Goal: Transaction & Acquisition: Purchase product/service

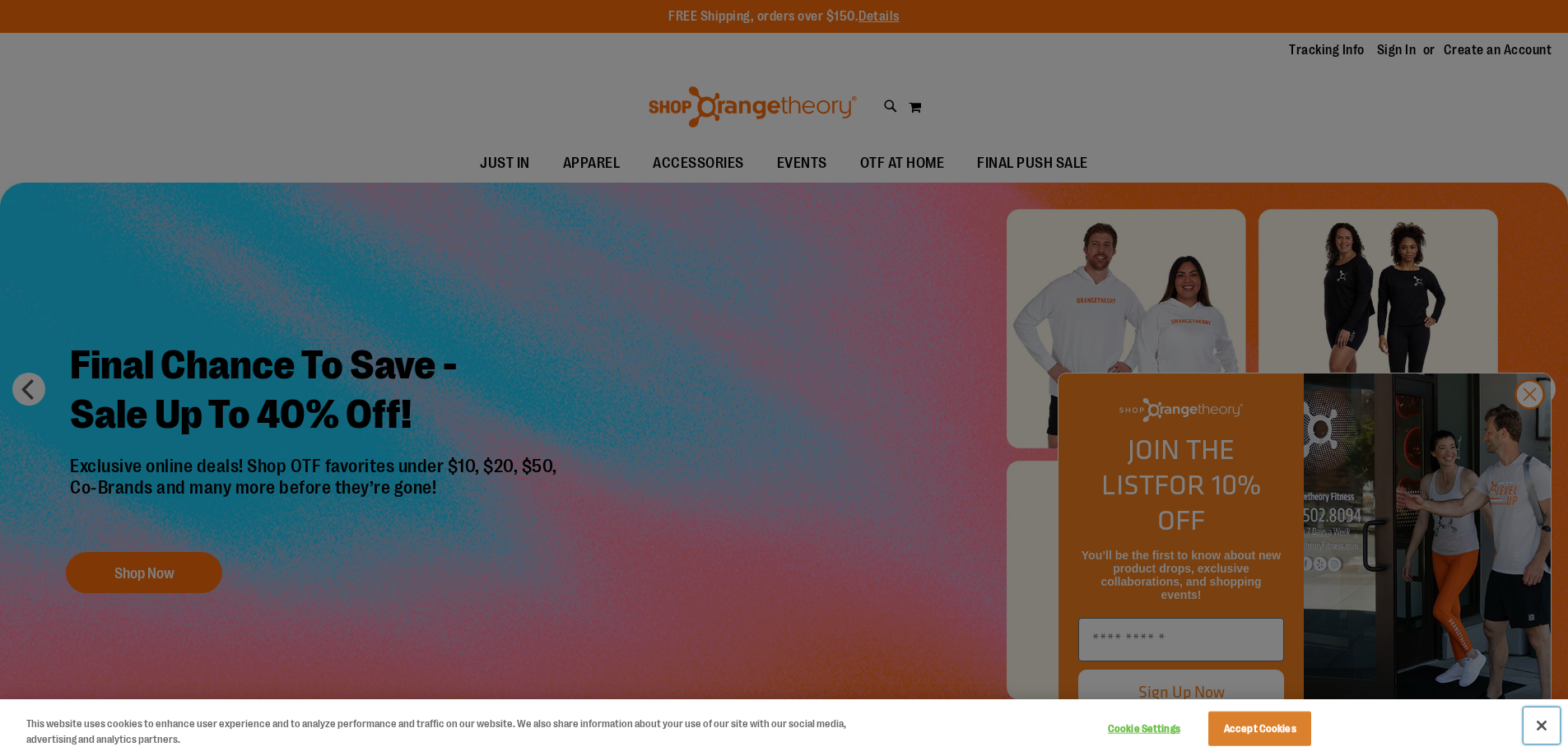
click at [1537, 726] on button "Close" at bounding box center [1541, 725] width 36 height 36
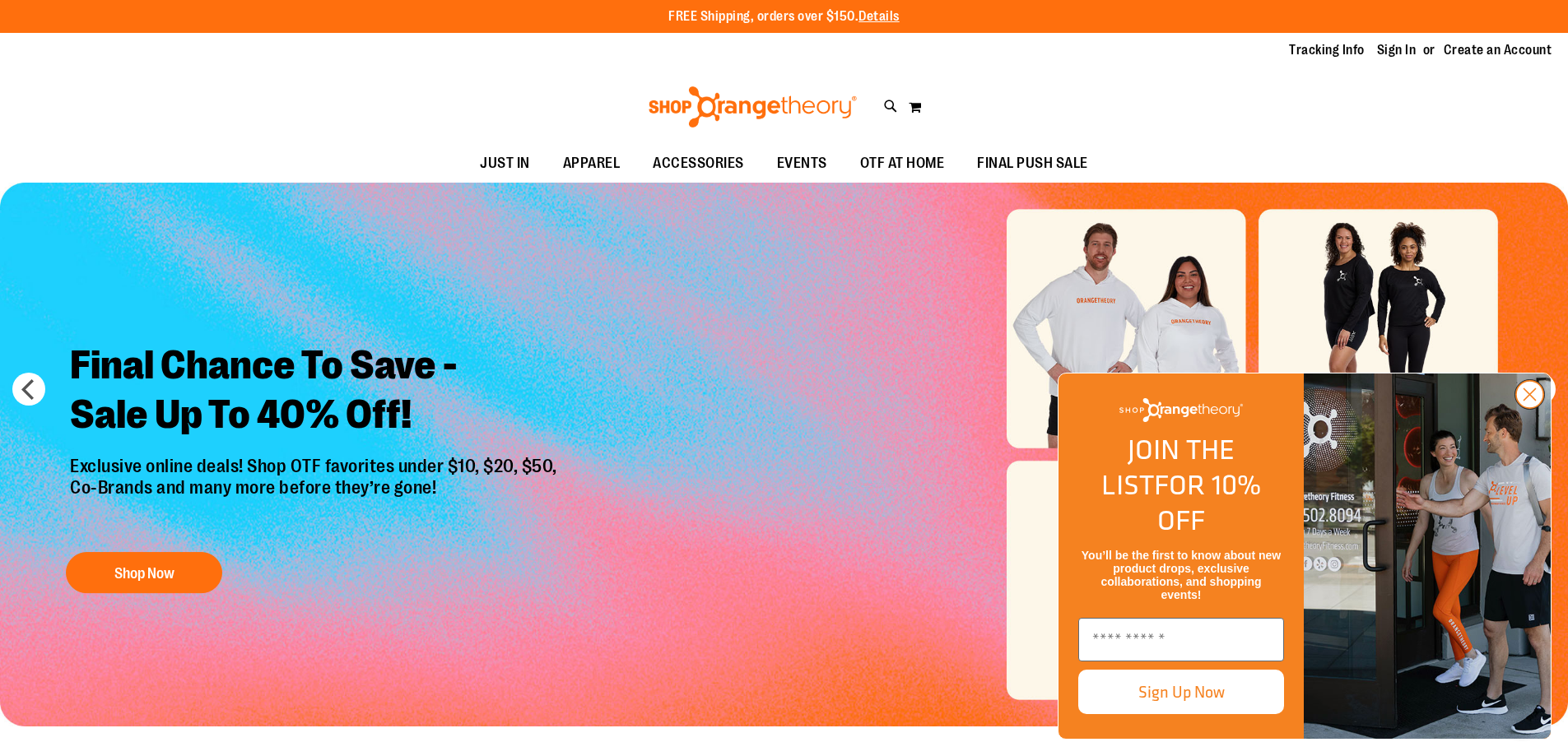
click at [1522, 408] on circle "Close dialog" at bounding box center [1529, 394] width 27 height 27
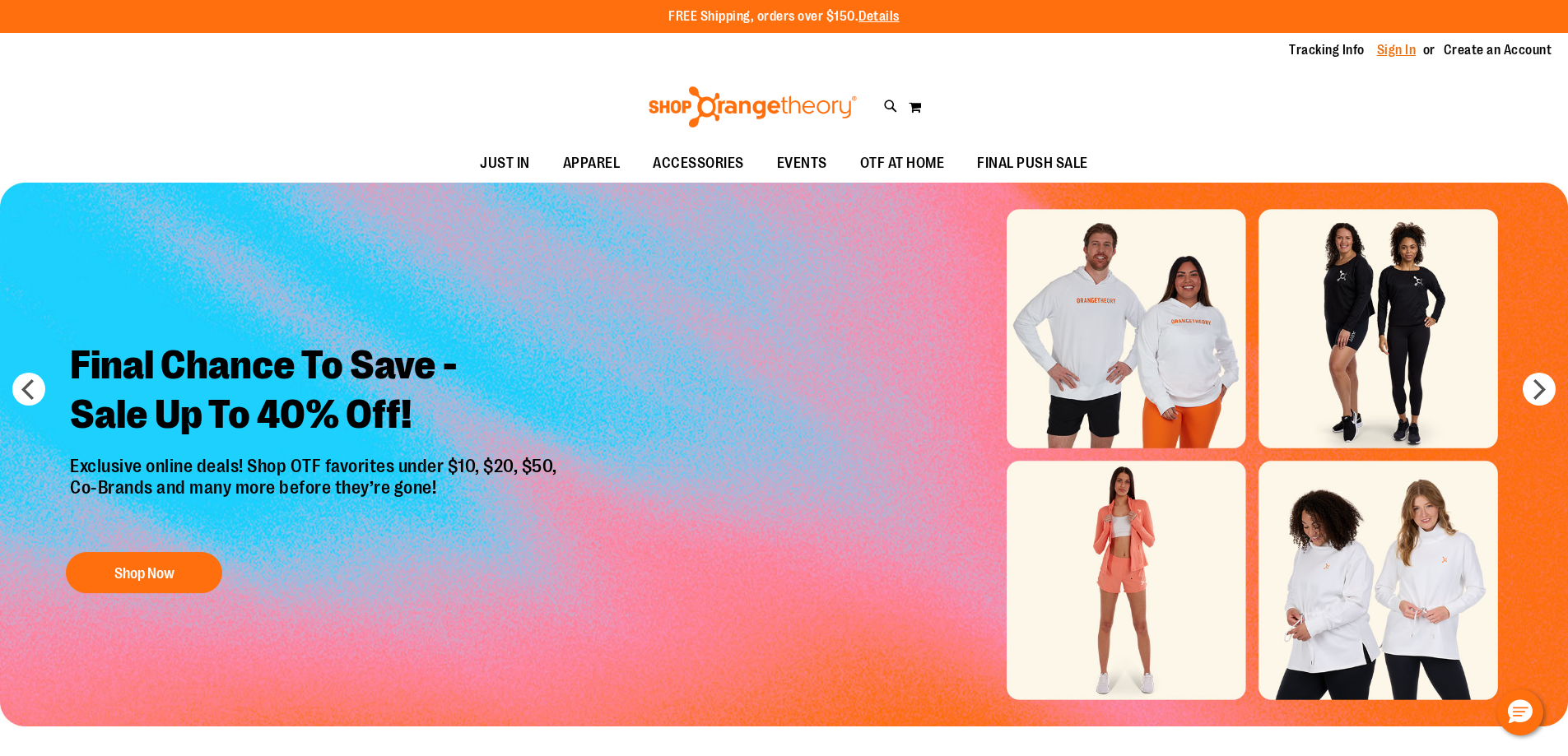
click at [1395, 50] on link "Sign In" at bounding box center [1397, 50] width 39 height 18
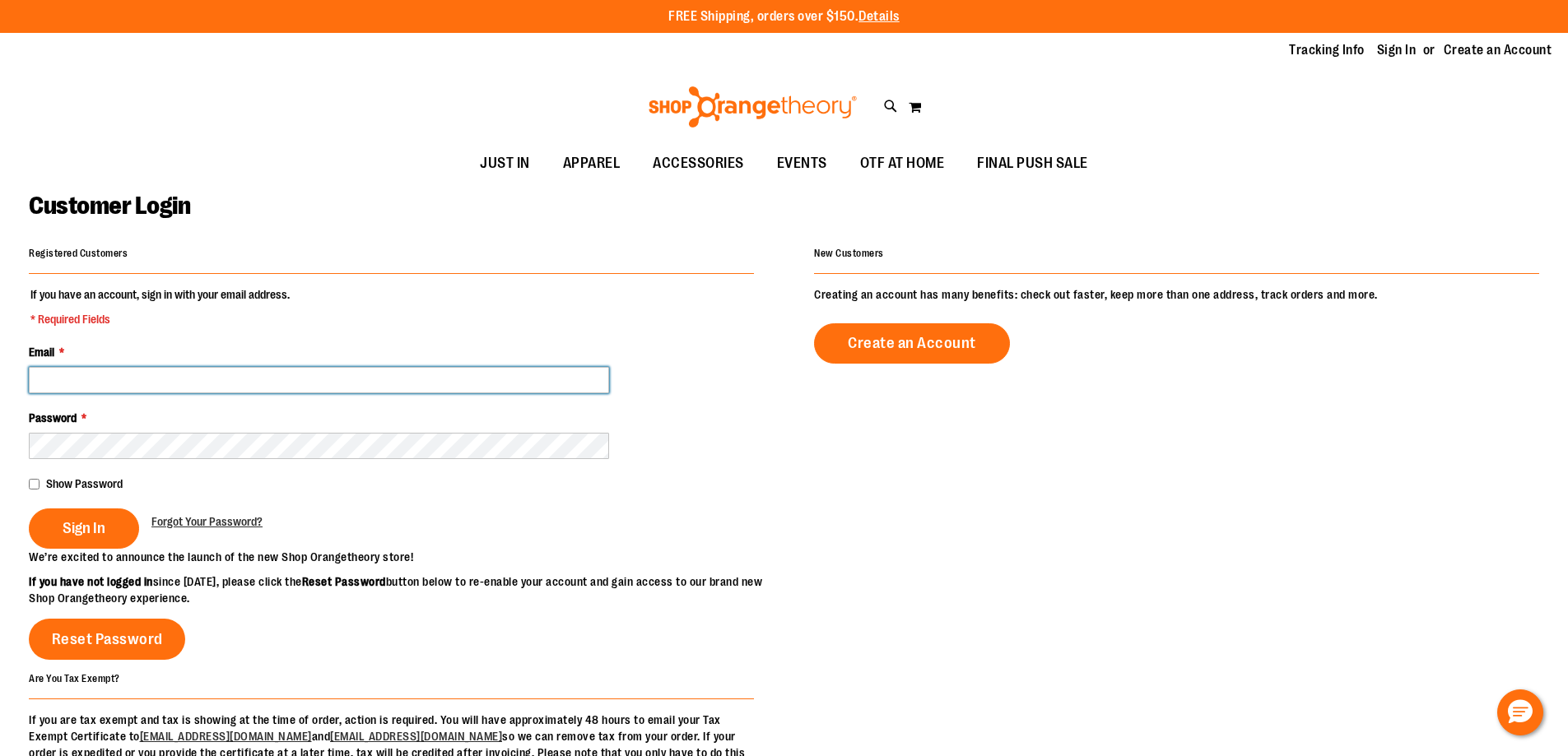
click at [102, 379] on input "Email *" at bounding box center [318, 379] width 580 height 26
type input "**********"
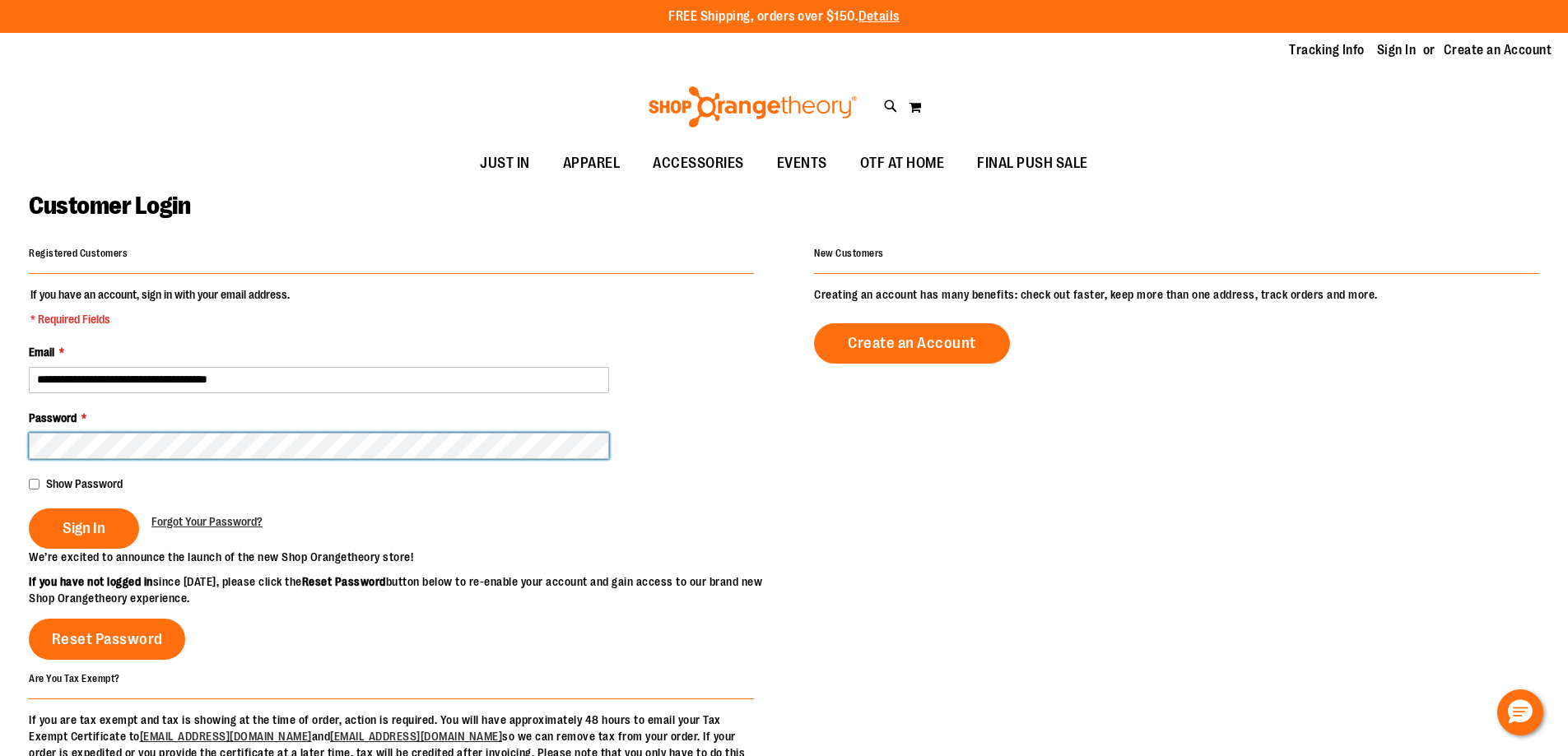
click at [29, 508] on button "Sign In" at bounding box center [83, 529] width 110 height 40
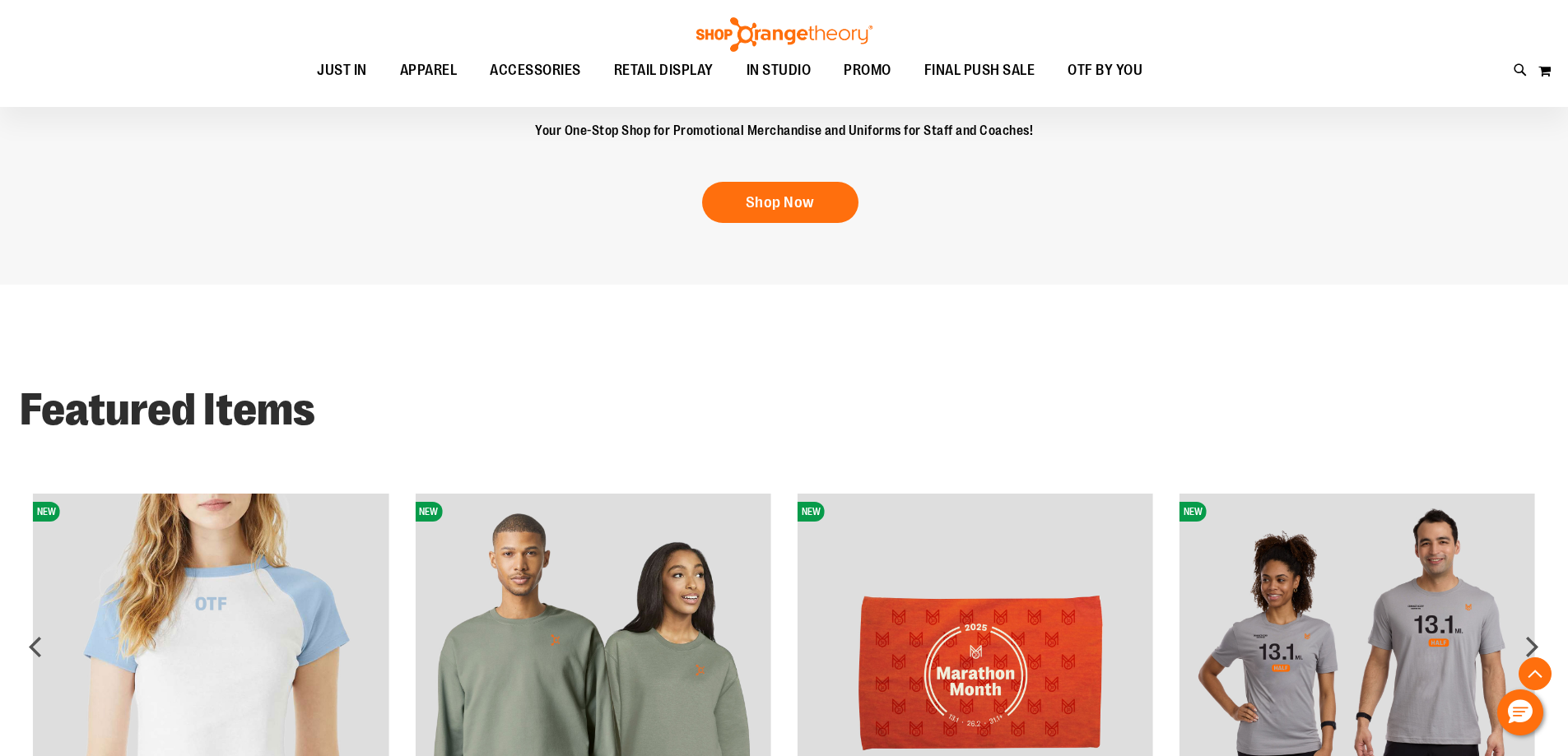
scroll to position [1398, 0]
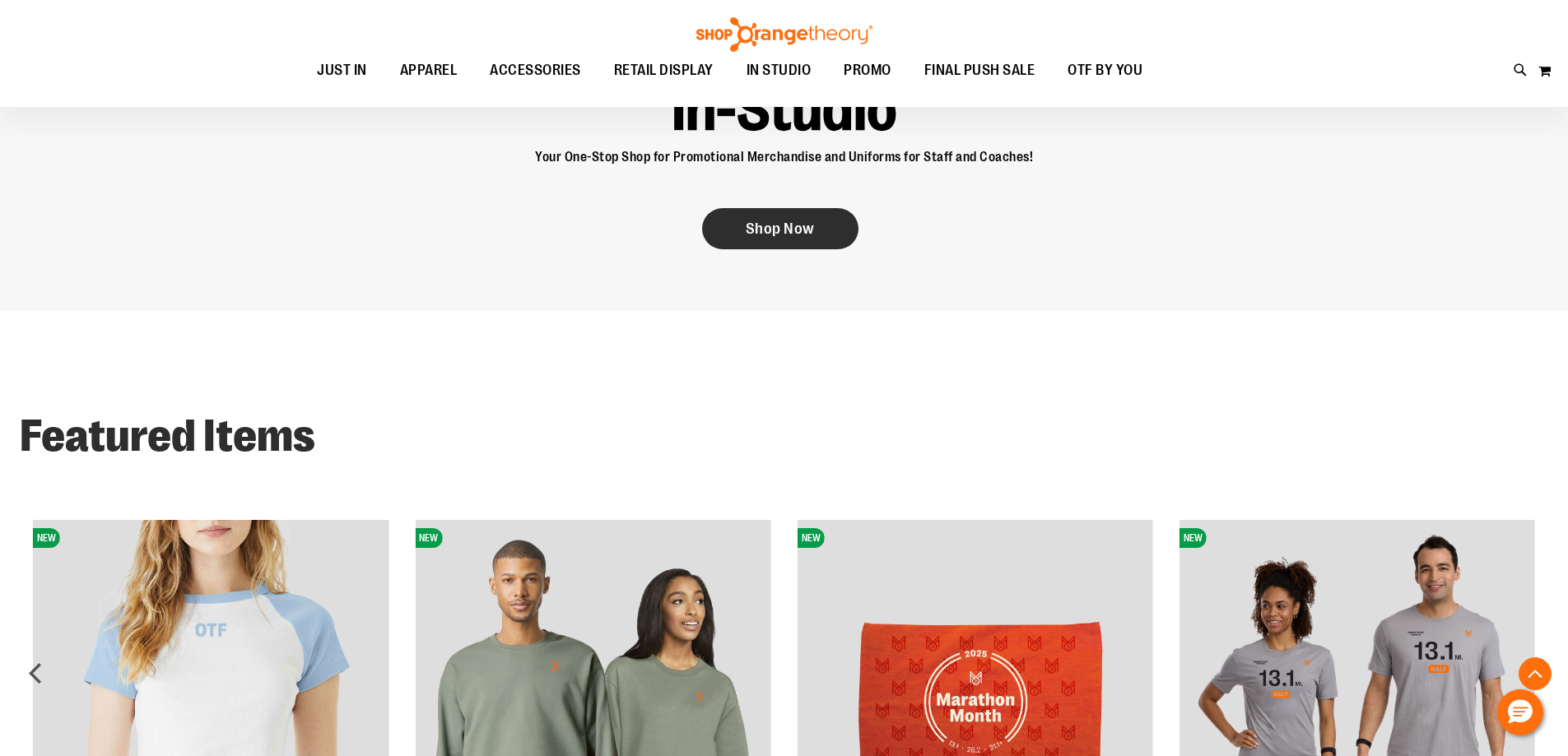
click at [771, 230] on span "Shop Now" at bounding box center [781, 229] width 69 height 18
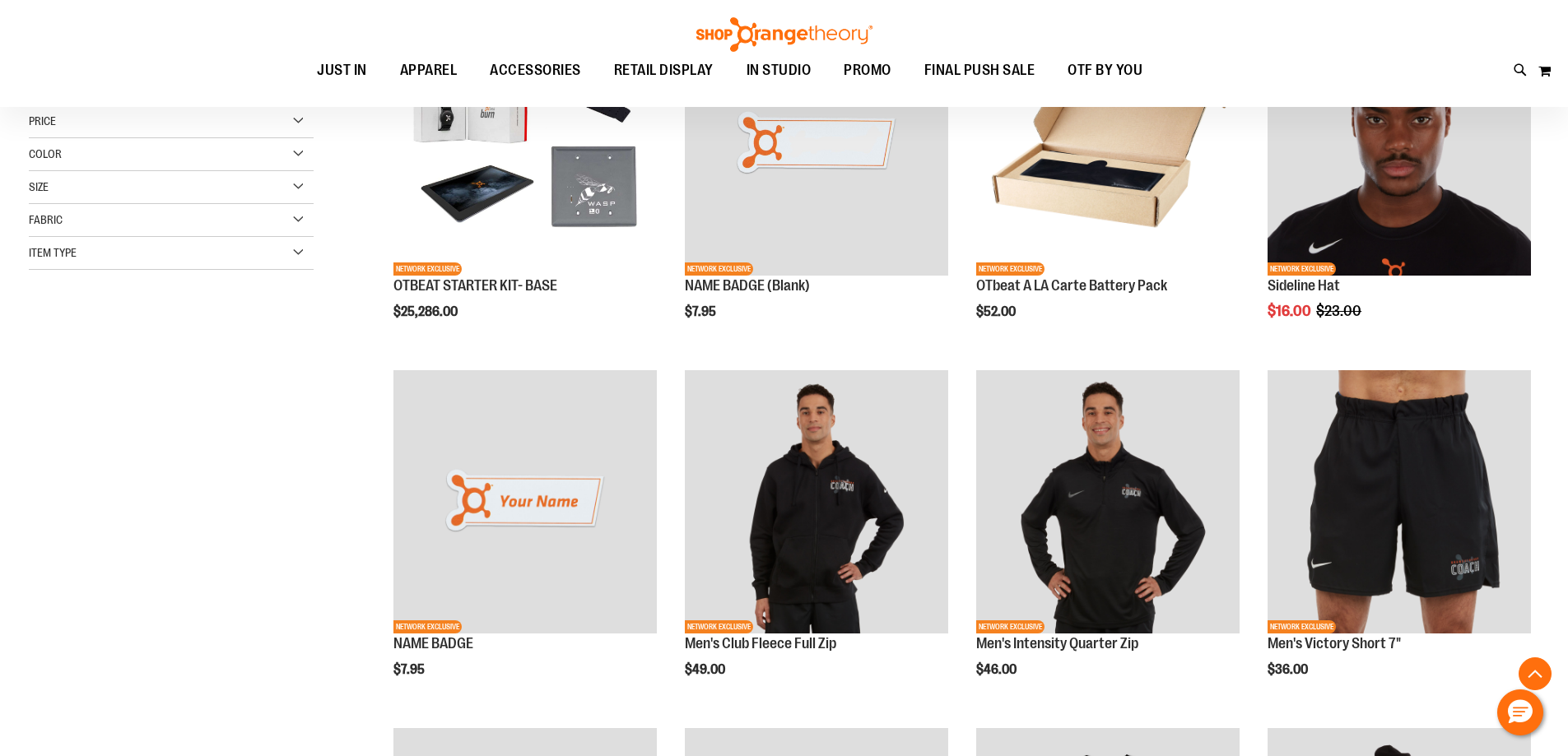
scroll to position [328, 0]
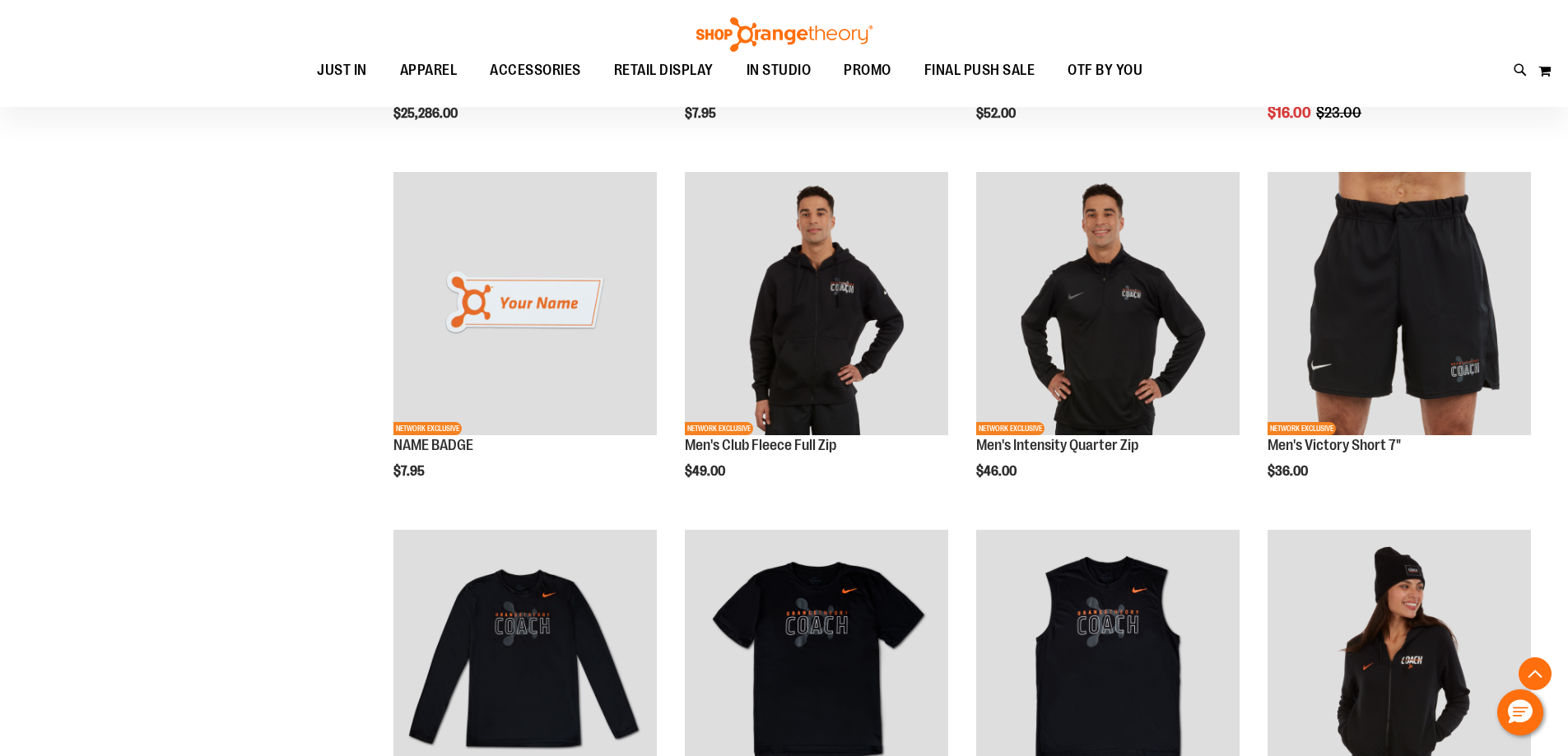
scroll to position [822, 0]
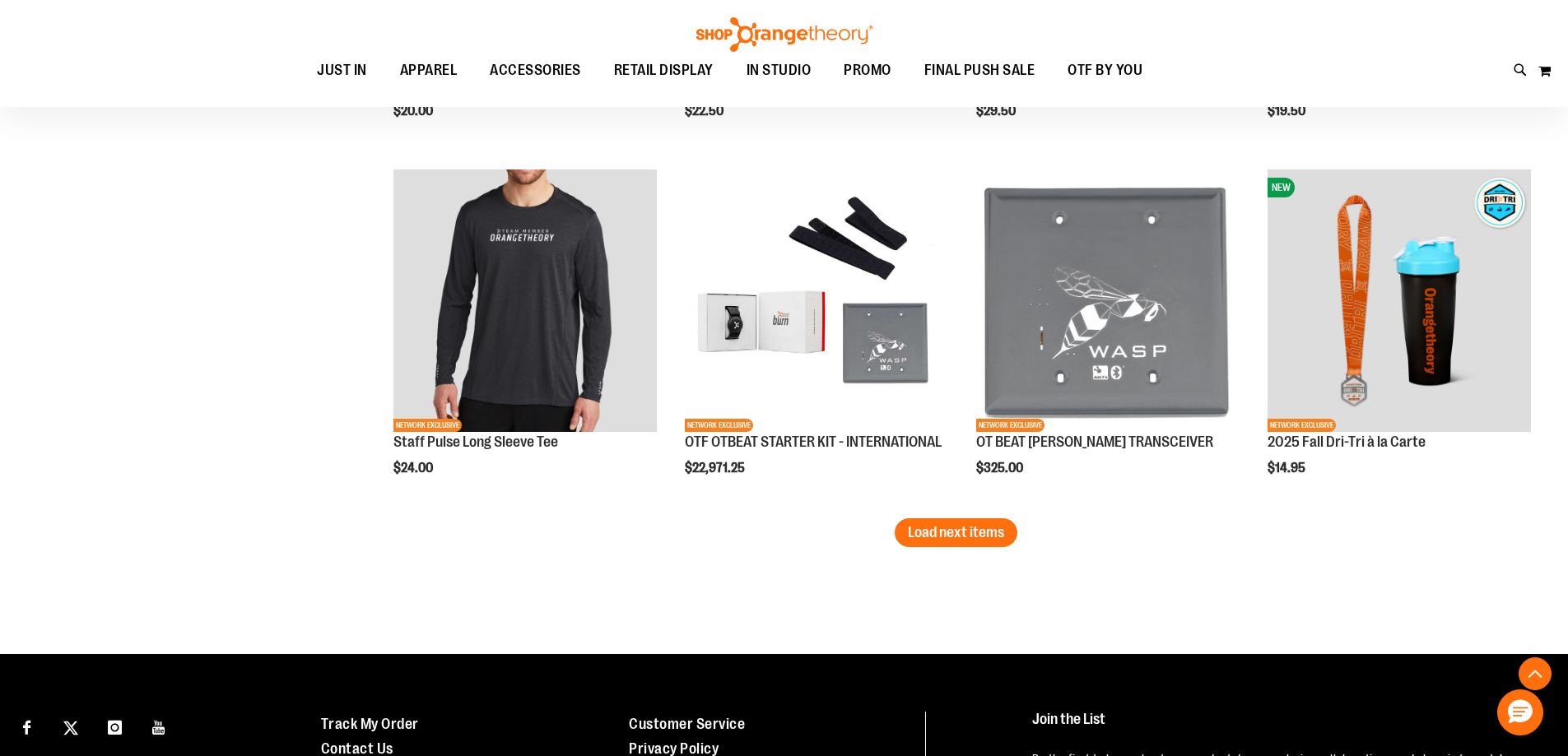
scroll to position [3003, 0]
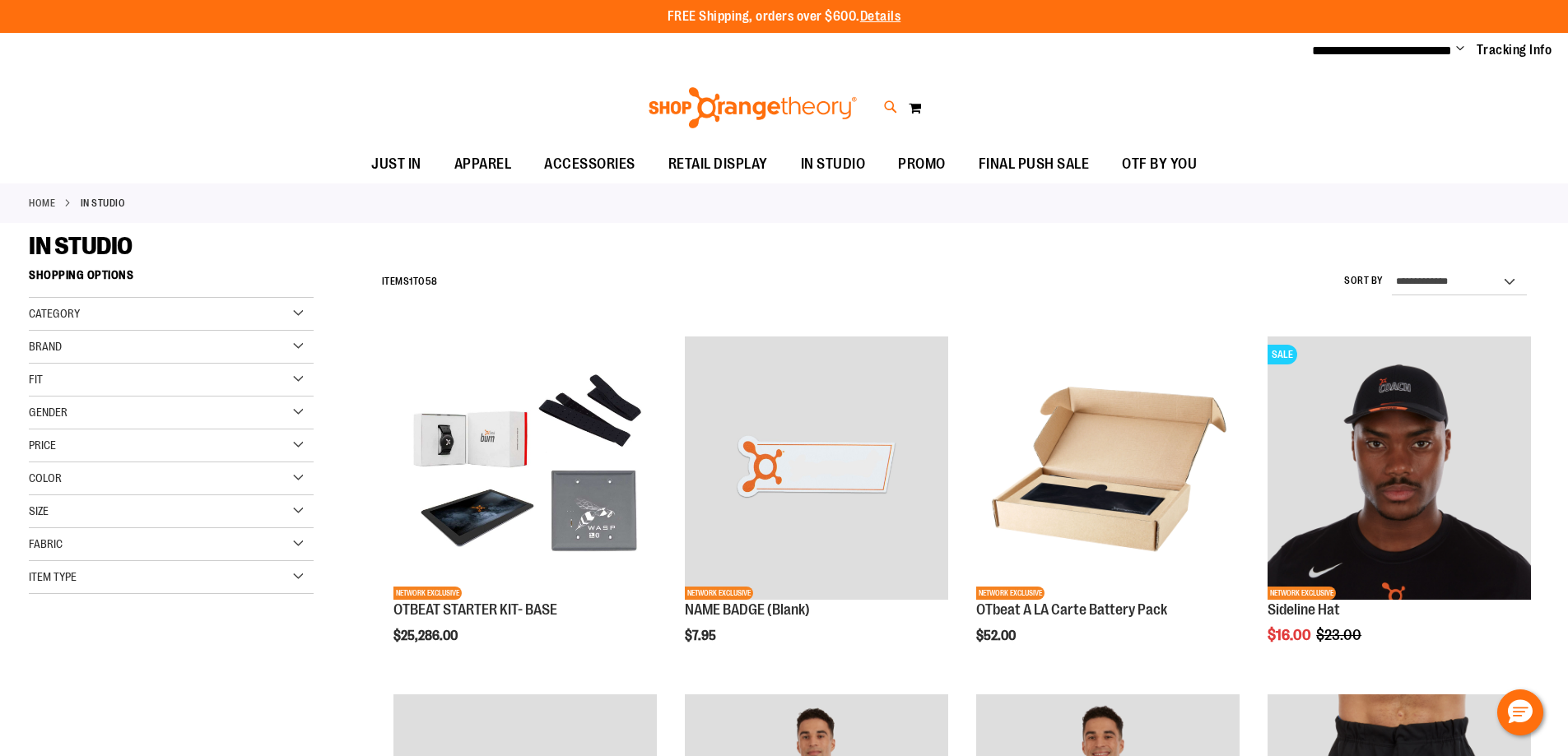
click at [891, 111] on icon at bounding box center [891, 107] width 14 height 19
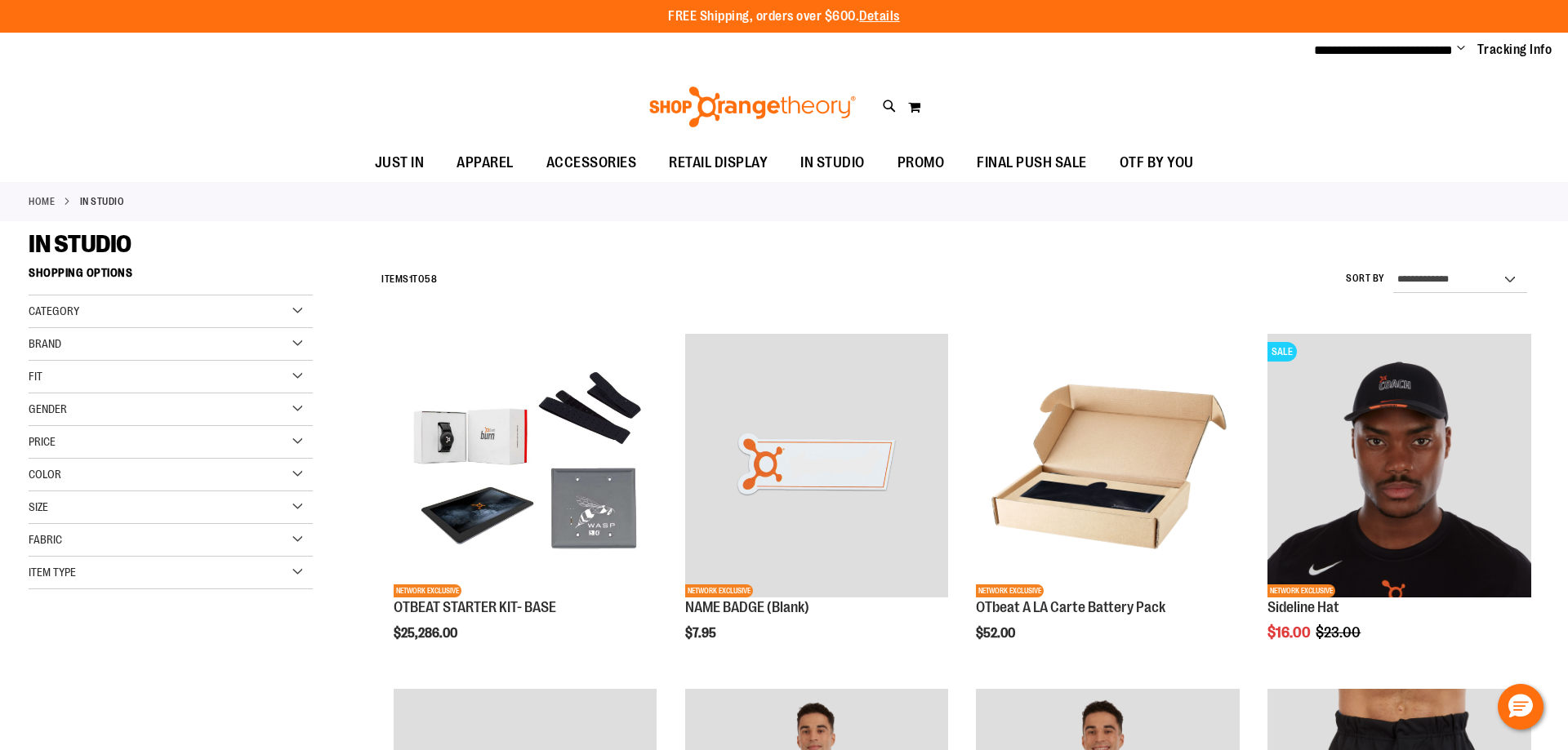
type input "*********"
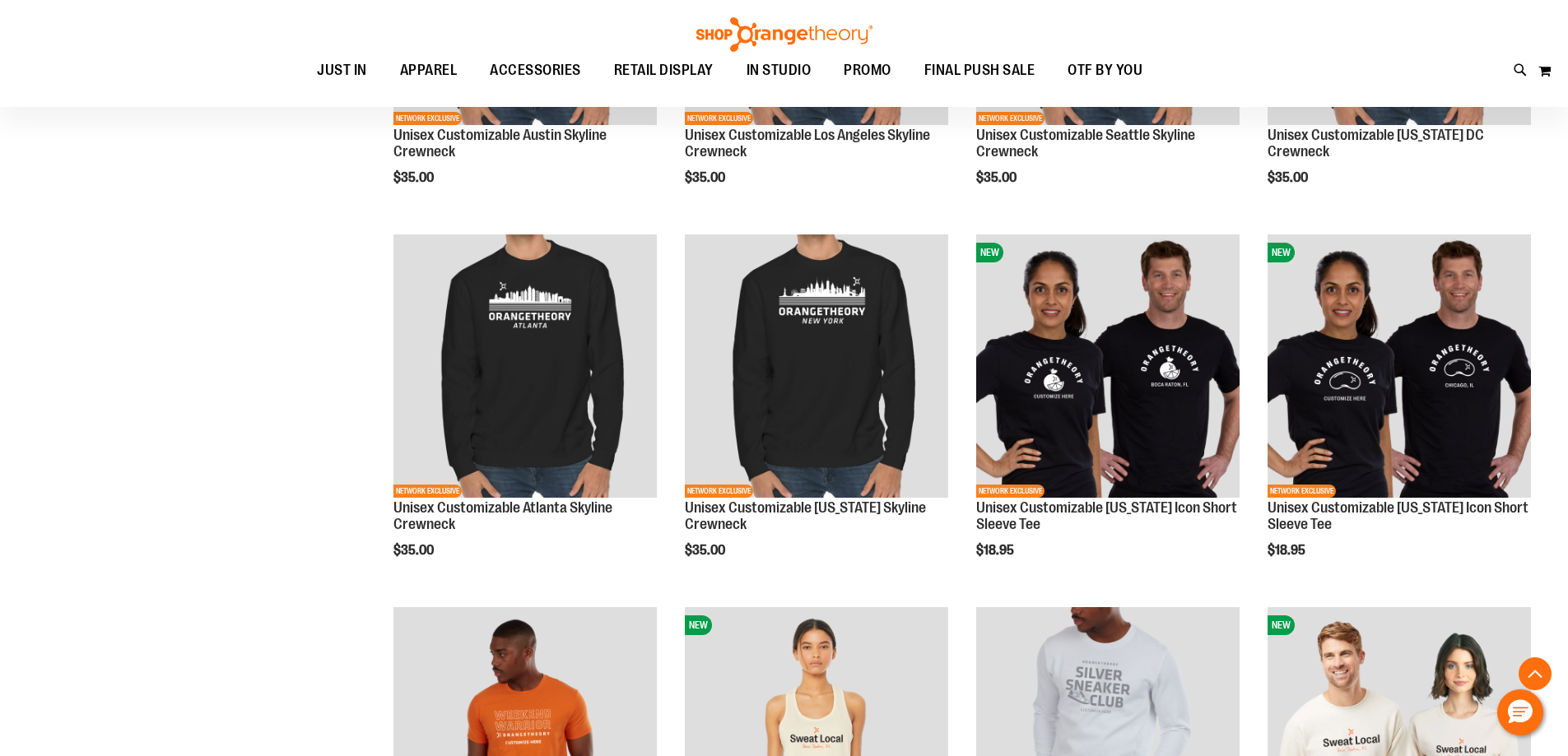
scroll to position [5842, 0]
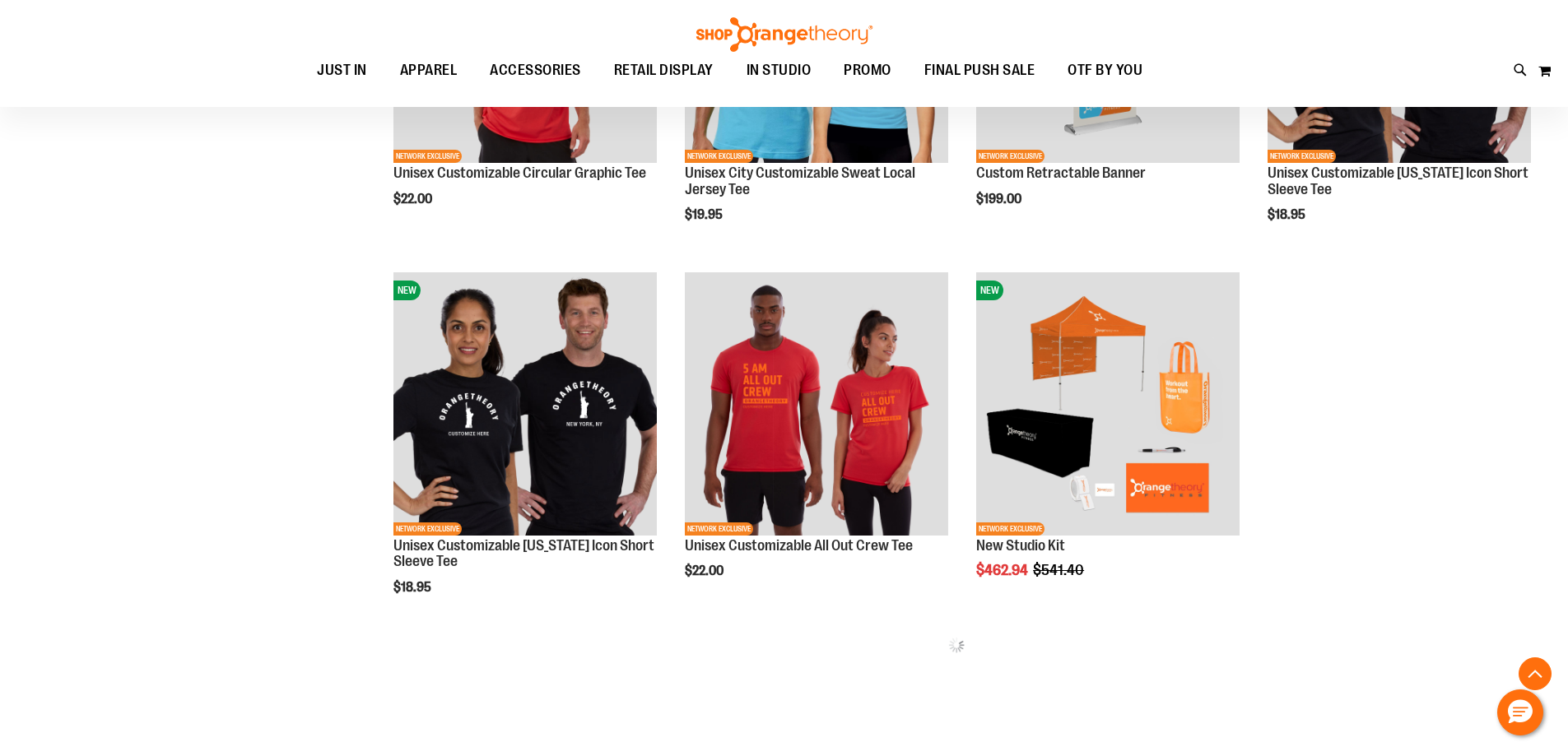
scroll to position [6718, 0]
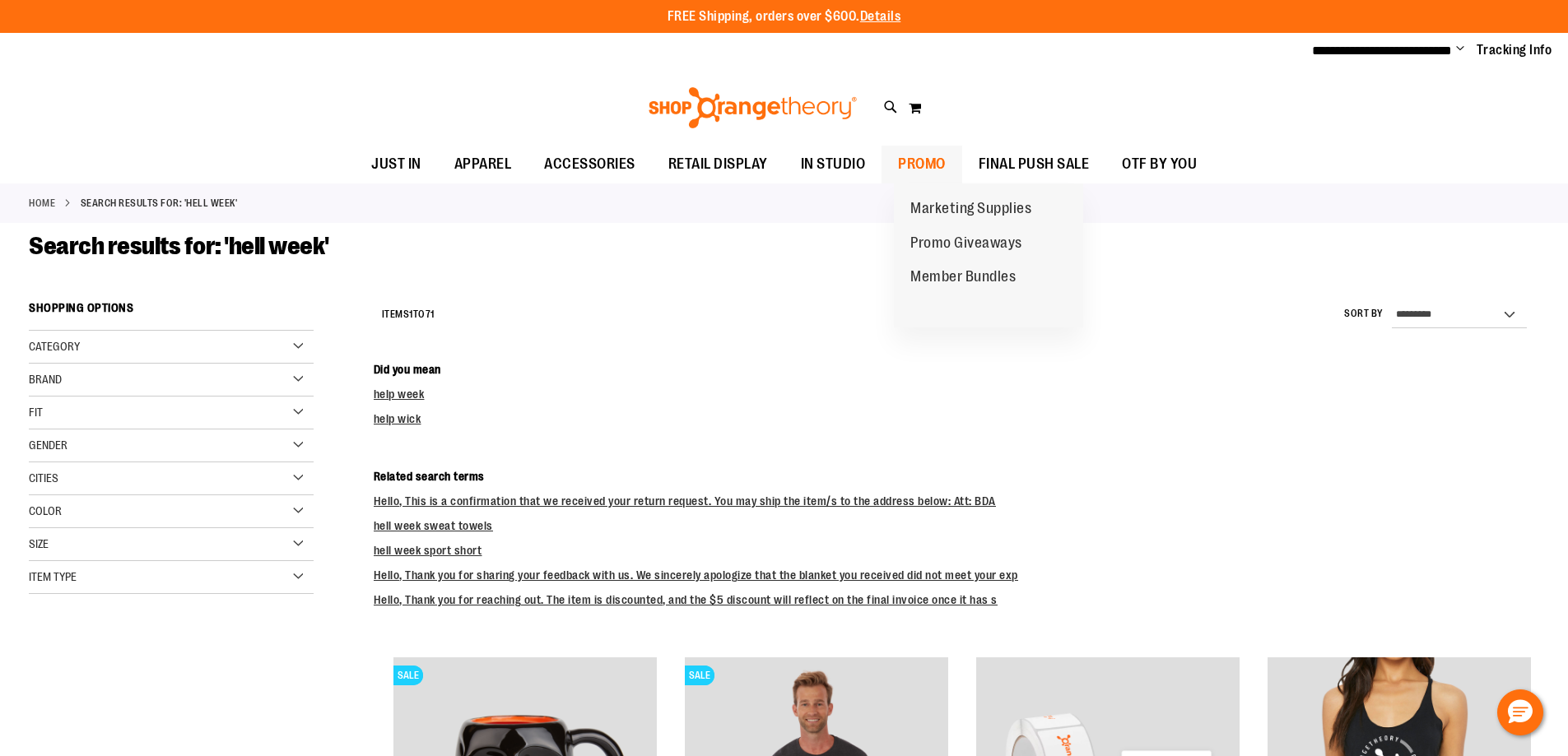
click at [934, 159] on span "PROMO" at bounding box center [922, 164] width 48 height 37
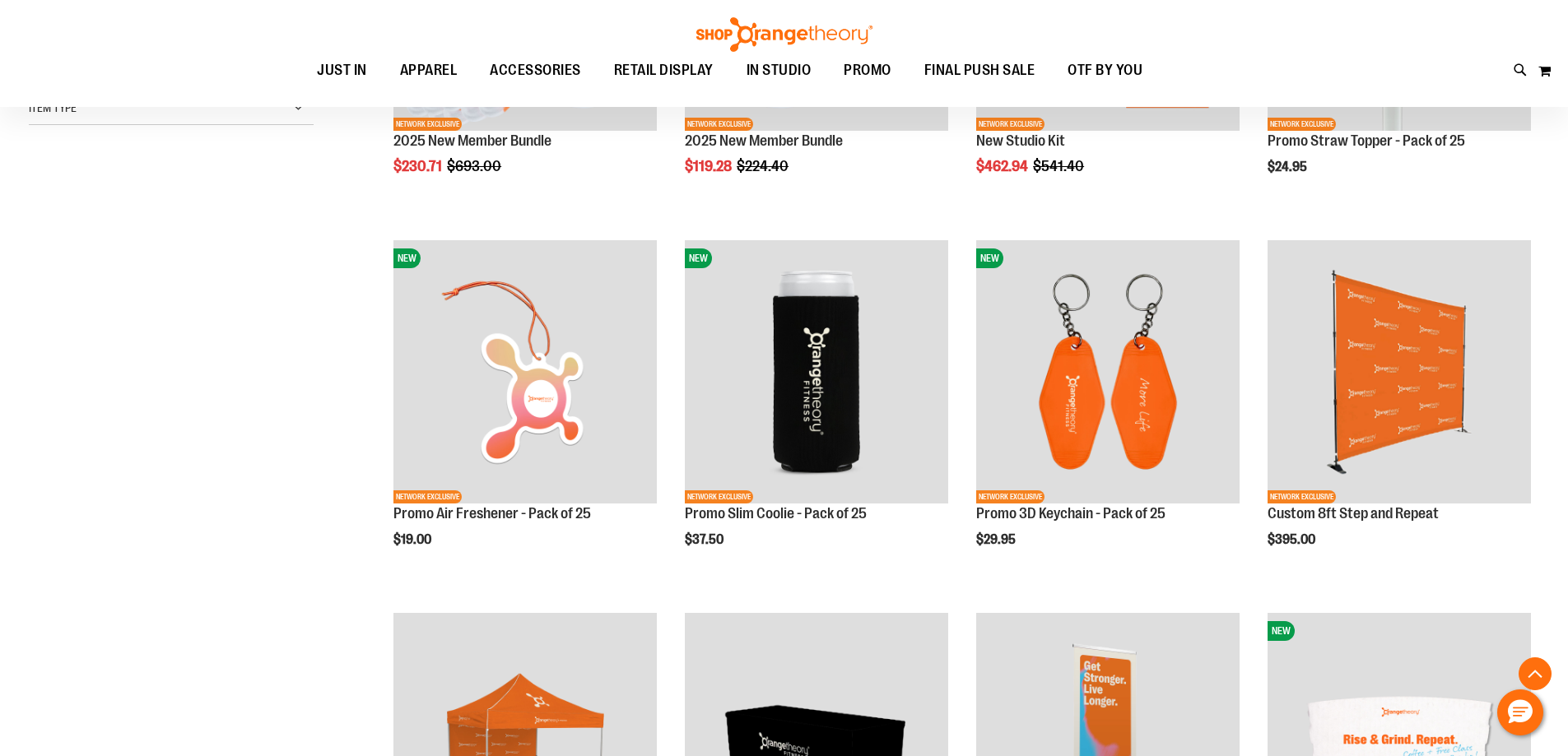
scroll to position [493, 0]
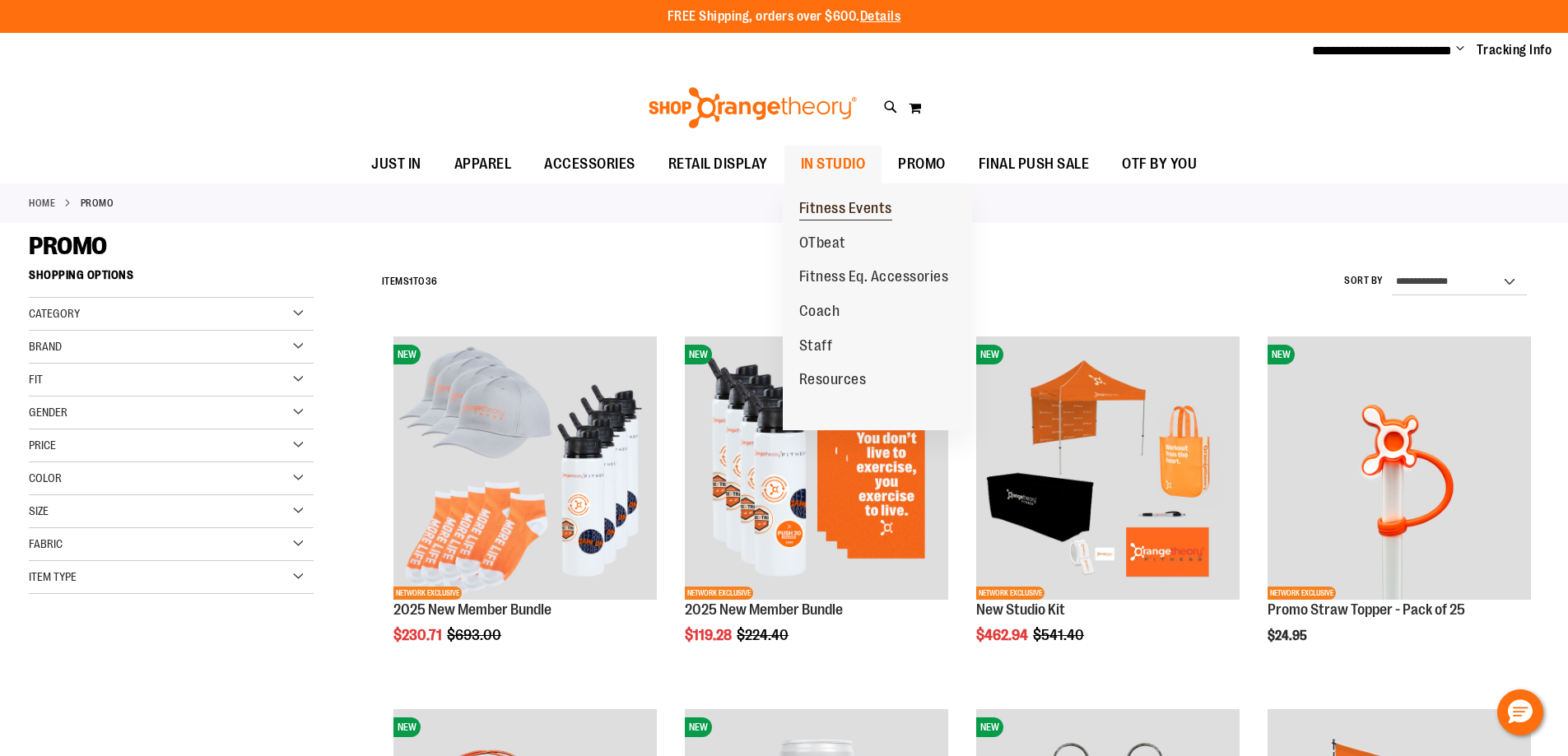
click at [832, 203] on span "Fitness Events" at bounding box center [845, 210] width 93 height 21
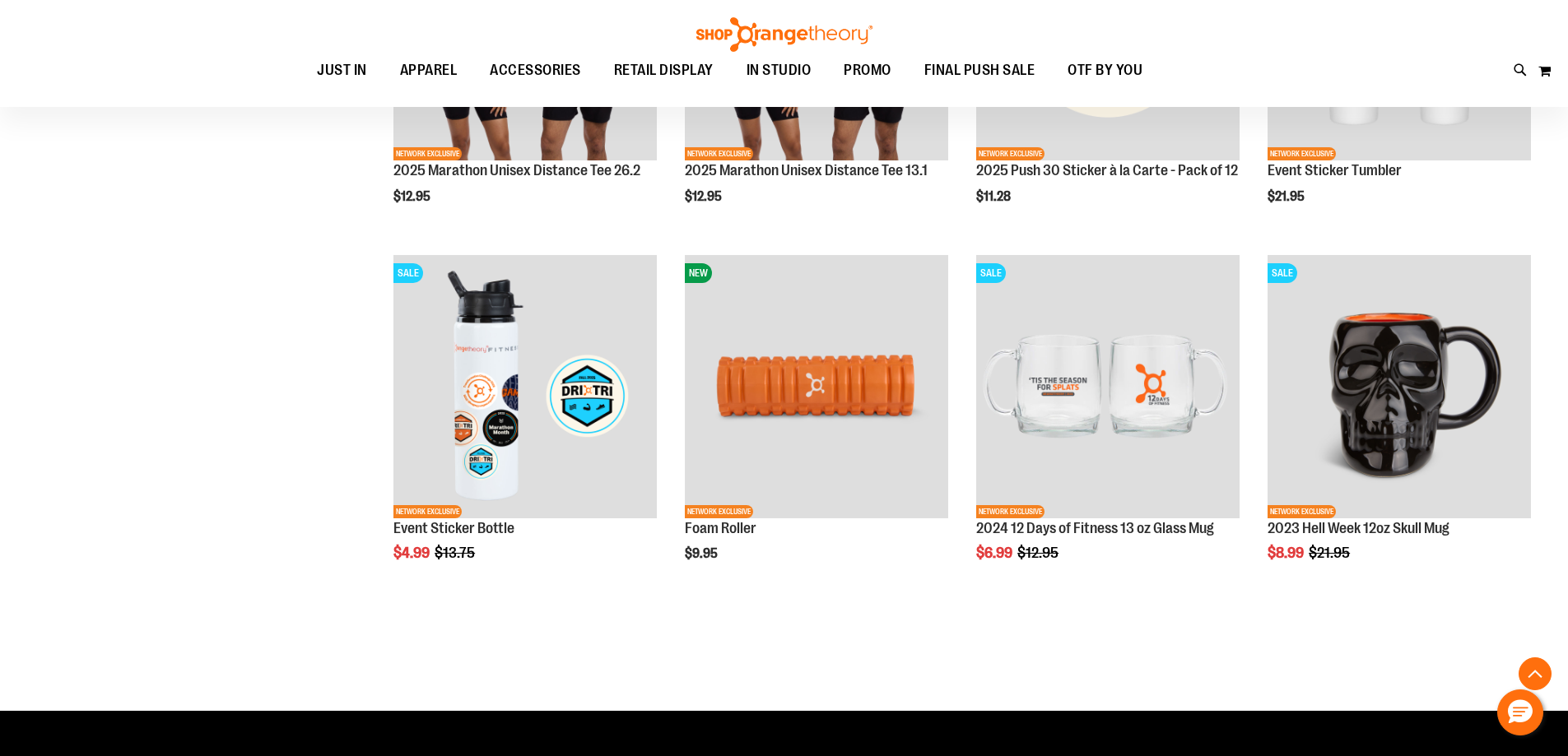
scroll to position [905, 0]
